Goal: Information Seeking & Learning: Learn about a topic

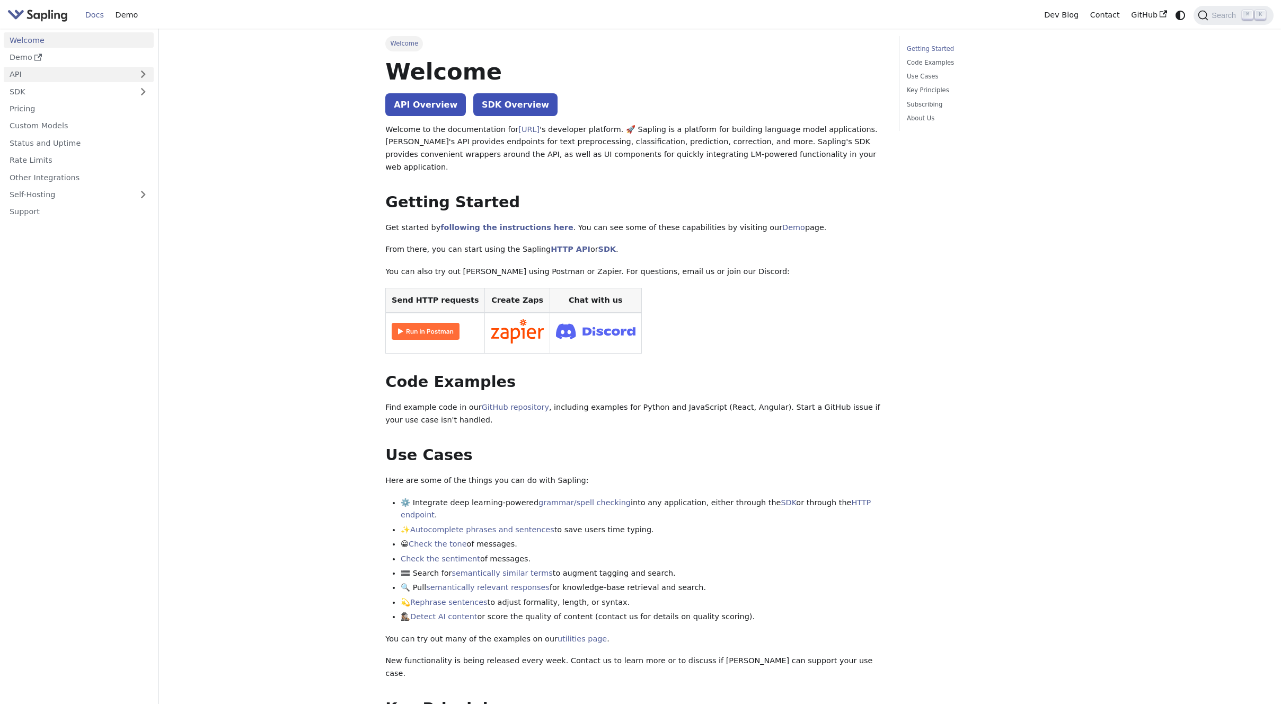
click at [33, 73] on link "API" at bounding box center [68, 74] width 129 height 15
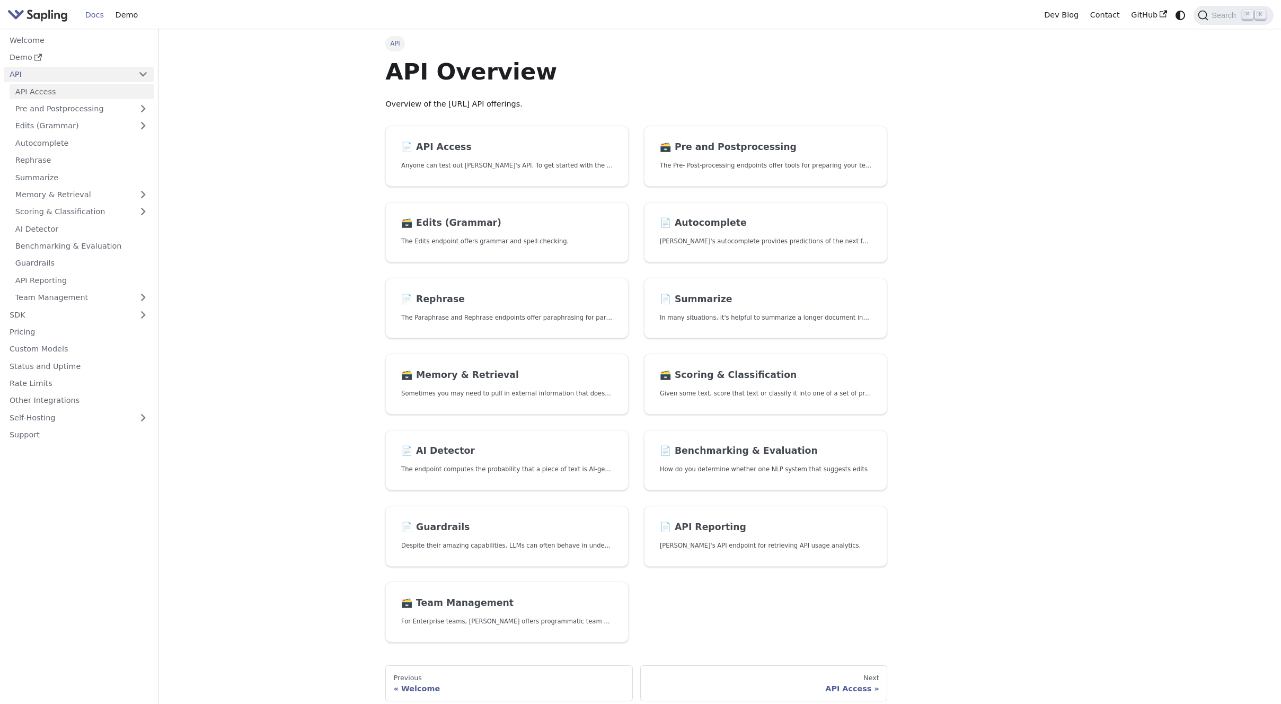
click at [37, 91] on link "API Access" at bounding box center [82, 91] width 144 height 15
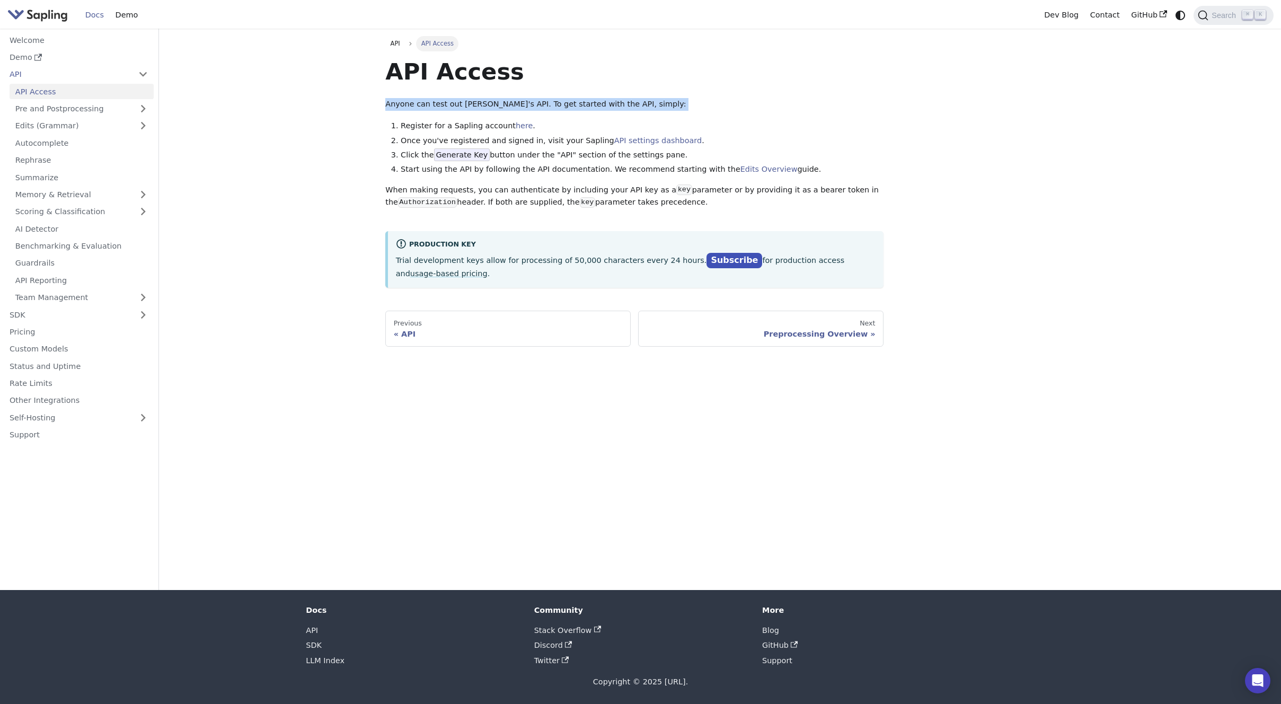
drag, startPoint x: 383, startPoint y: 103, endPoint x: 634, endPoint y: 112, distance: 250.9
click at [634, 112] on div "API API Access API Access Anyone can test out Sapling's API. To get started wit…" at bounding box center [634, 191] width 513 height 311
click at [634, 112] on div "API Access Anyone can test out Sapling's API. To get started with the API, simp…" at bounding box center [634, 172] width 498 height 231
click at [64, 17] on img "Main" at bounding box center [37, 14] width 60 height 15
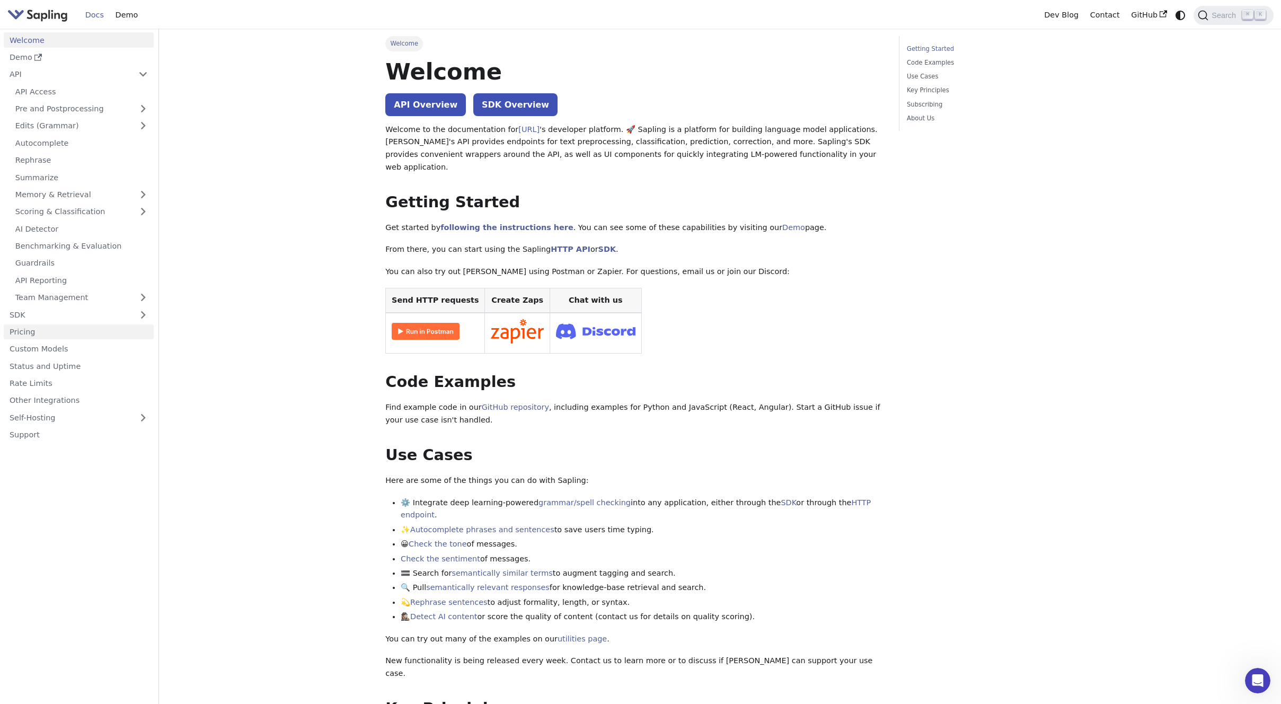
click at [58, 329] on link "Pricing" at bounding box center [79, 331] width 150 height 15
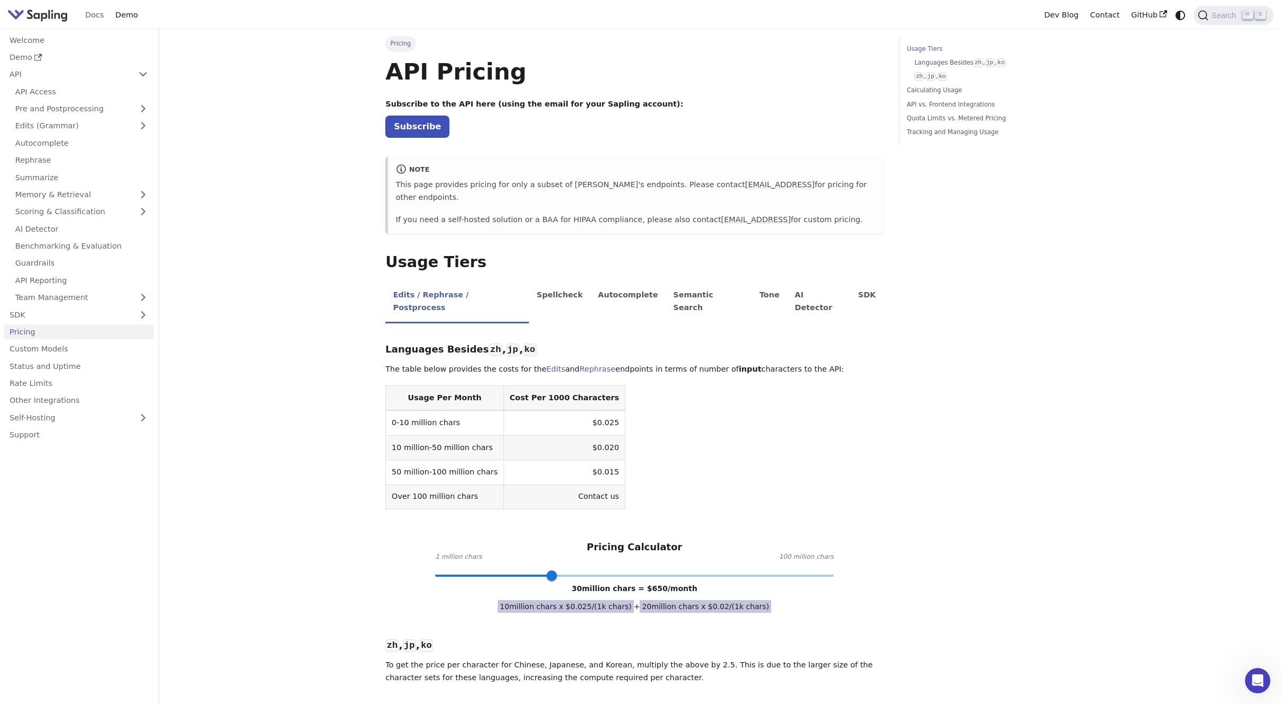
click at [638, 406] on table "Usage Per Month Cost Per 1000 Characters 0-10 million chars $0.025 10 million-5…" at bounding box center [634, 447] width 498 height 124
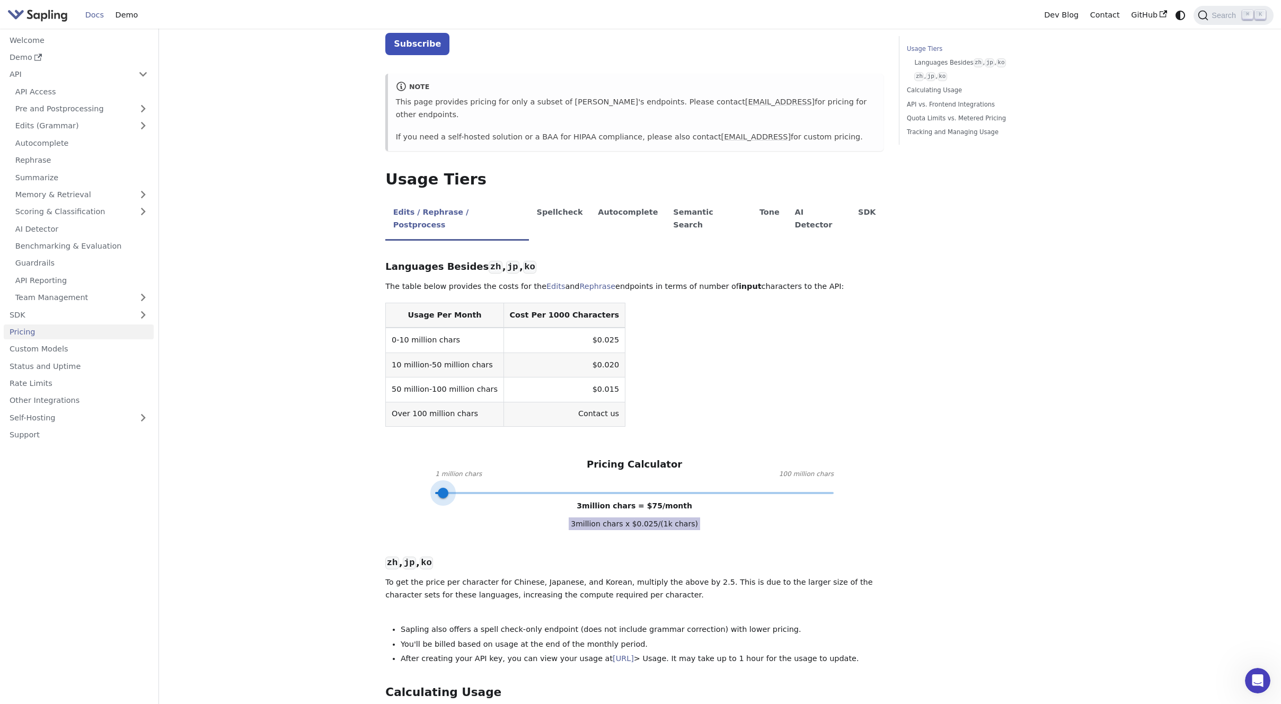
type input "1"
drag, startPoint x: 555, startPoint y: 466, endPoint x: 417, endPoint y: 464, distance: 137.8
click at [417, 464] on div "Pricing Calculator 1 million chars 100 million chars 1 million chars = $ 25 /mo…" at bounding box center [634, 476] width 498 height 34
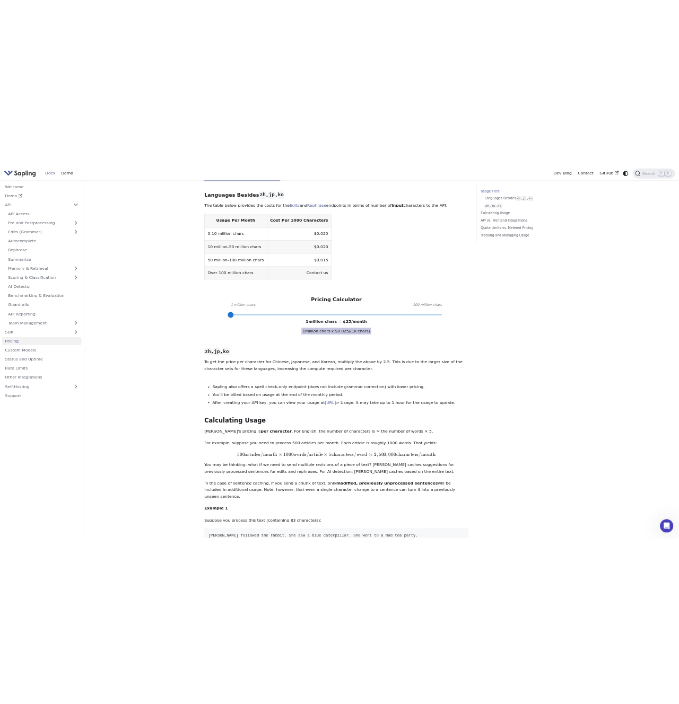
scroll to position [0, 0]
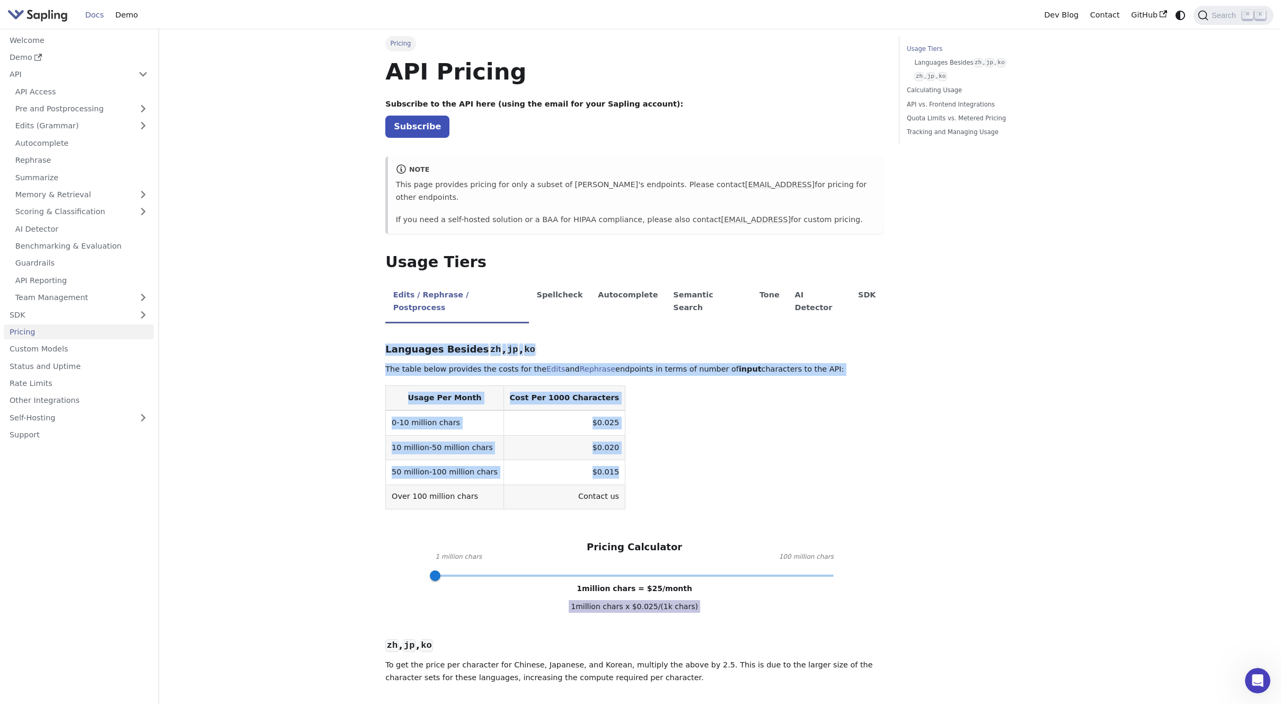
drag, startPoint x: 410, startPoint y: 332, endPoint x: 643, endPoint y: 448, distance: 260.8
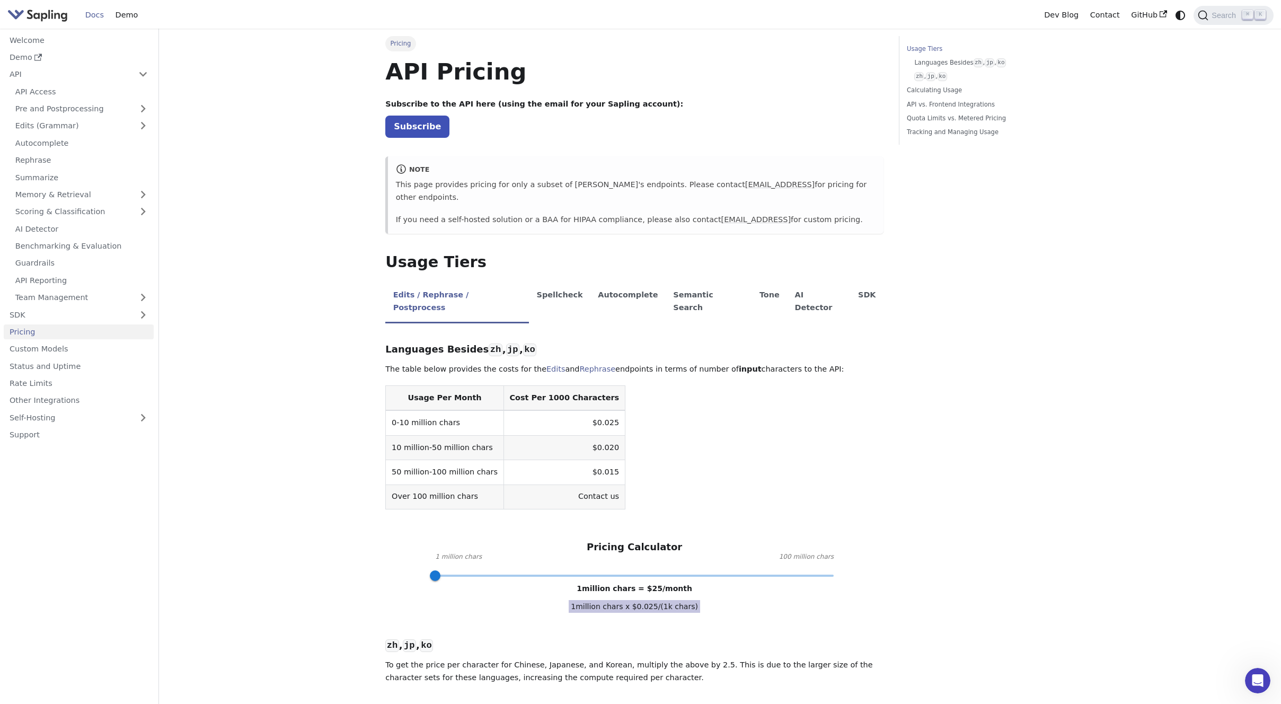
click at [555, 285] on li "Spellcheck" at bounding box center [559, 303] width 61 height 42
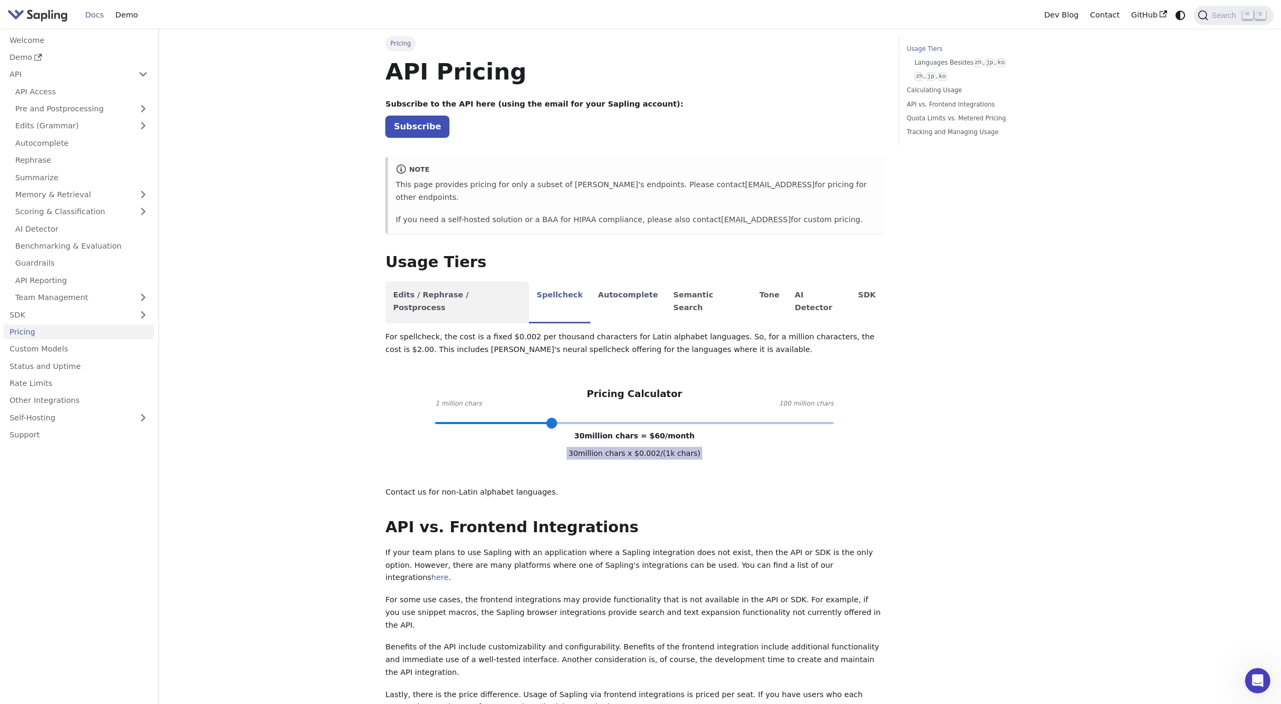
click at [471, 289] on li "Edits / Rephrase / Postprocess" at bounding box center [457, 303] width 144 height 42
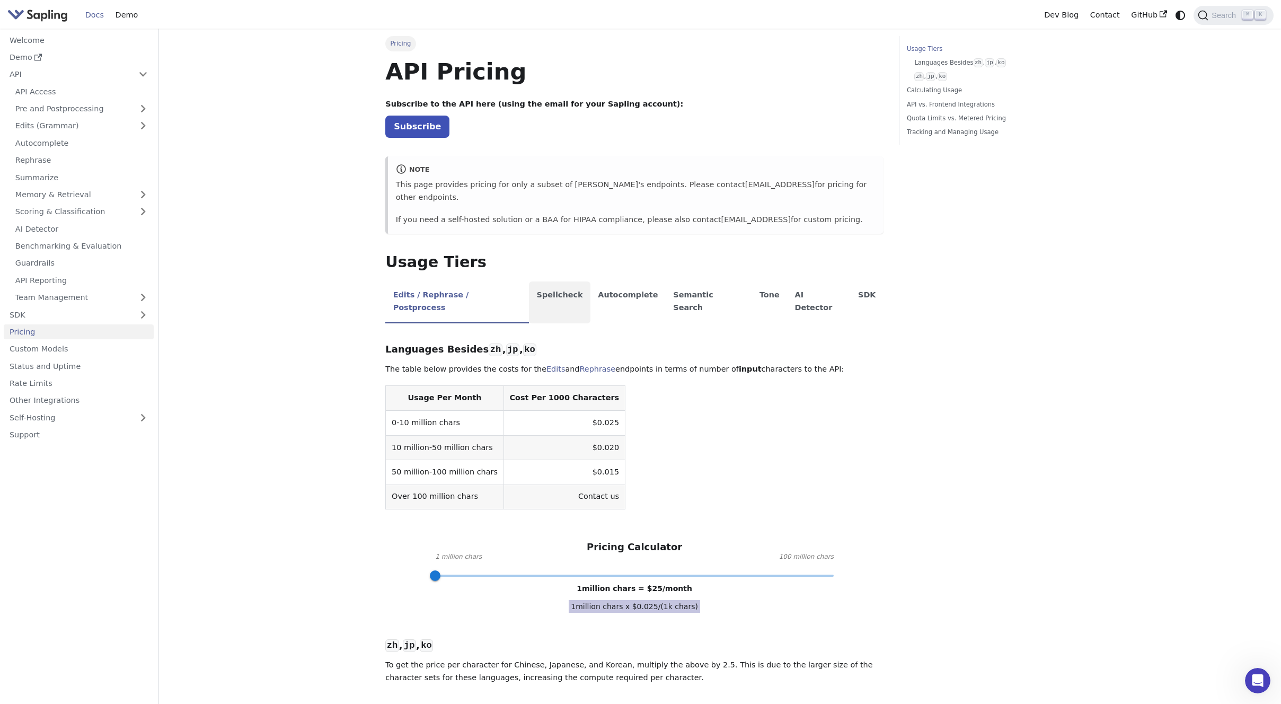
click at [539, 285] on li "Spellcheck" at bounding box center [559, 303] width 61 height 42
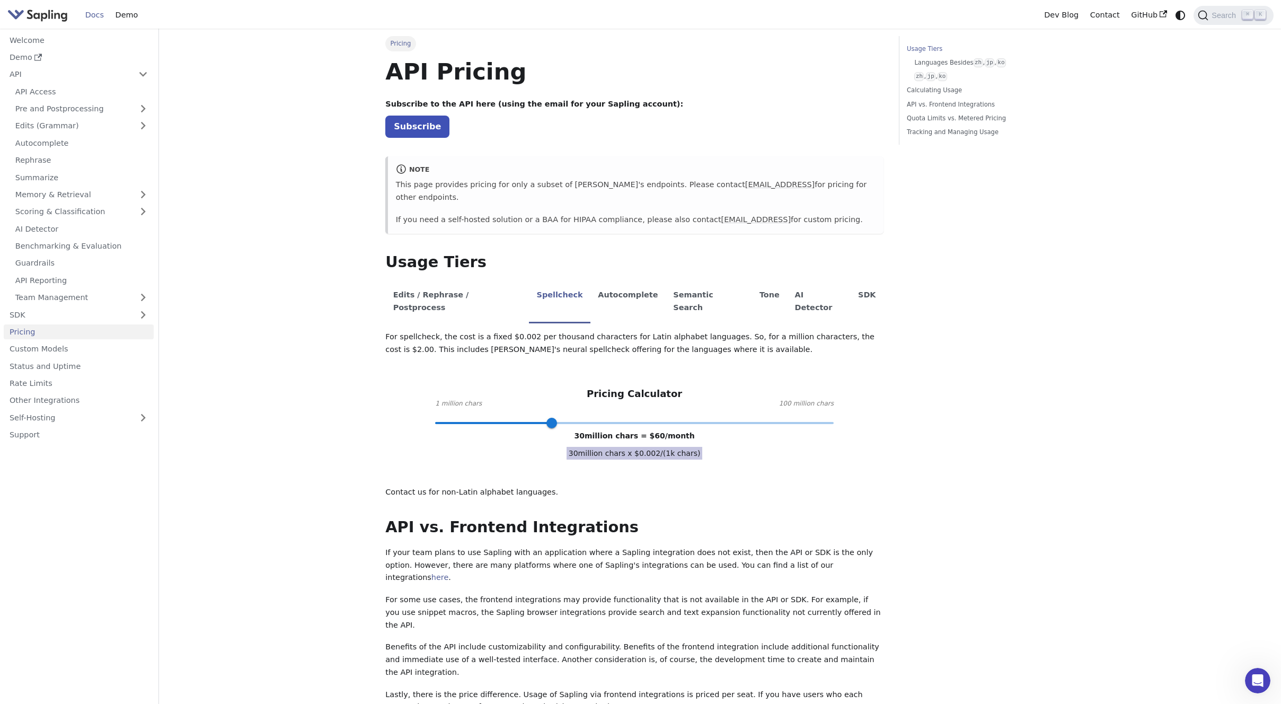
type input "1"
drag, startPoint x: 553, startPoint y: 400, endPoint x: 390, endPoint y: 400, distance: 163.3
click at [390, 401] on div "For spellcheck, the cost is a fixed $0.002 per thousand characters for Latin al…" at bounding box center [634, 415] width 498 height 168
click at [465, 282] on li "Edits / Rephrase / Postprocess" at bounding box center [457, 303] width 144 height 42
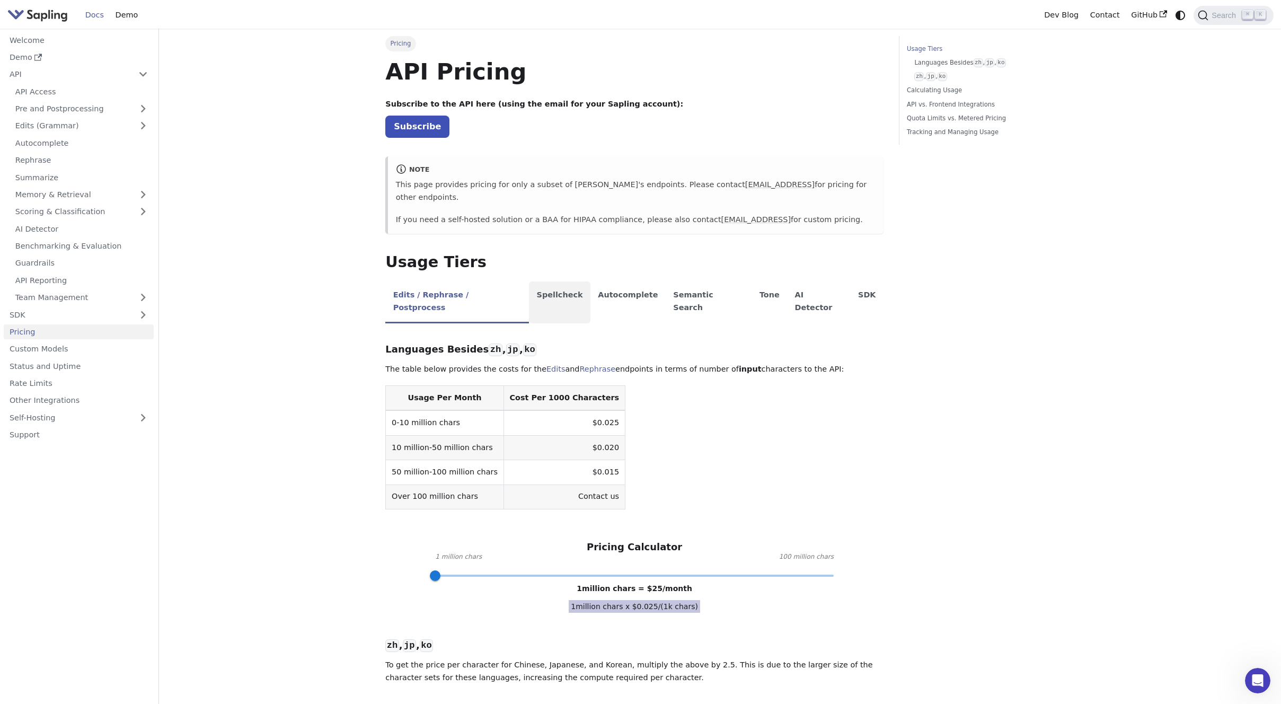
click at [546, 282] on li "Spellcheck" at bounding box center [559, 303] width 61 height 42
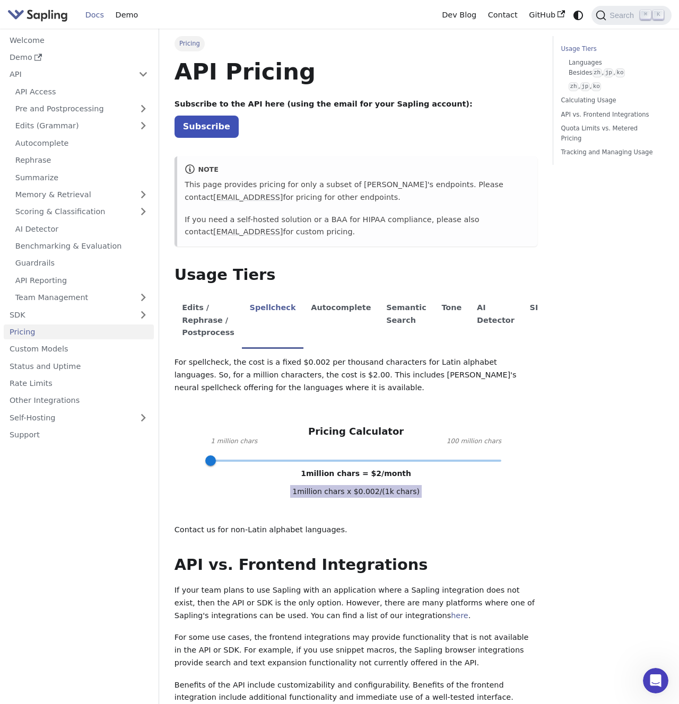
click at [599, 280] on div "Usage Tiers Languages Besides zh , jp , ko zh , jp , ko Calculating Usage API v…" at bounding box center [608, 641] width 126 height 1211
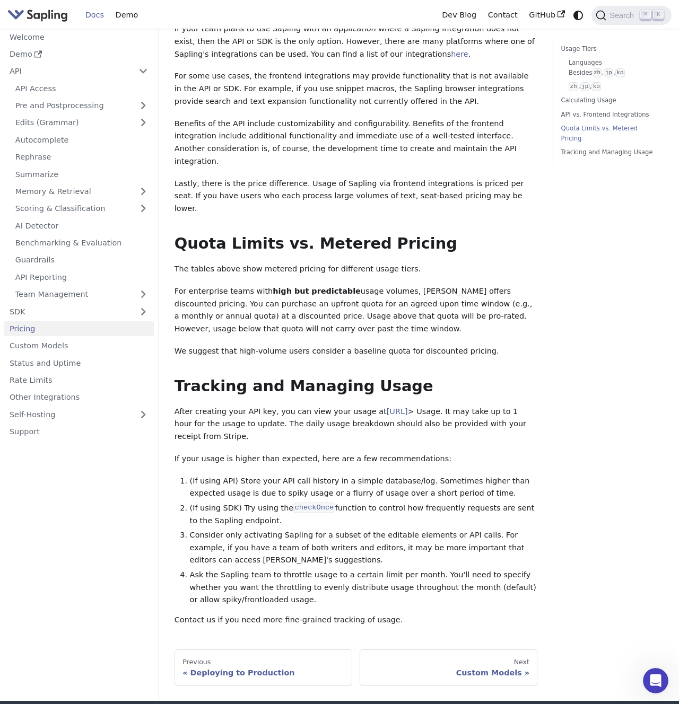
scroll to position [647, 0]
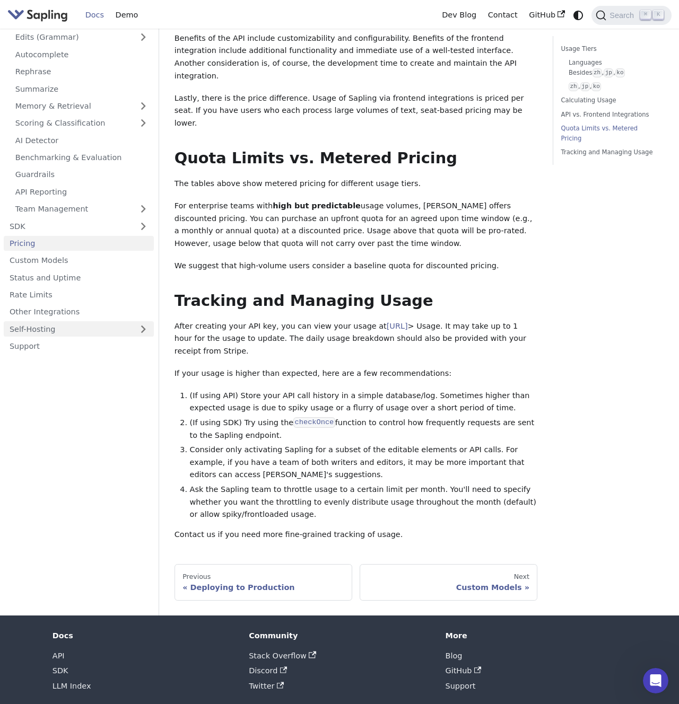
click at [153, 322] on link "Self-Hosting" at bounding box center [79, 329] width 150 height 15
click at [54, 339] on link "Overview" at bounding box center [82, 346] width 144 height 15
